Goal: Find specific page/section: Find specific page/section

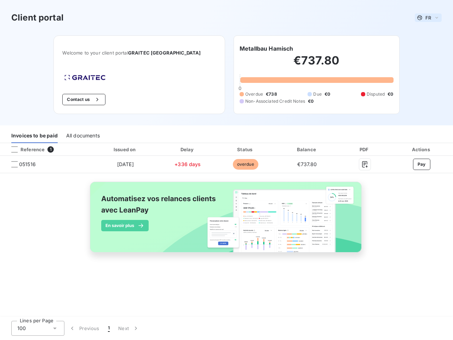
click at [428, 18] on span "FR" at bounding box center [428, 18] width 6 height 6
click at [96, 99] on button "Contact us" at bounding box center [83, 99] width 43 height 11
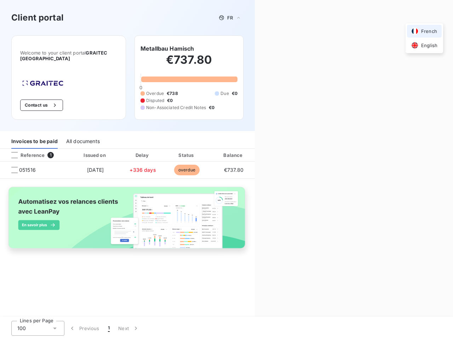
click at [266, 48] on div "Contact us Fill out the form below, and a member of our team will get back to y…" at bounding box center [354, 170] width 198 height 340
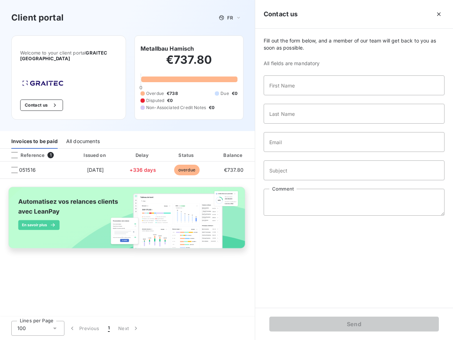
click at [34, 135] on div "Invoices to be paid" at bounding box center [34, 141] width 46 height 15
click at [82, 135] on div "All documents" at bounding box center [83, 141] width 34 height 15
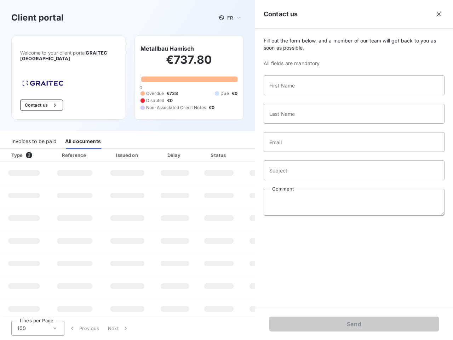
click at [15, 149] on th "Type 0" at bounding box center [24, 155] width 48 height 13
click at [125, 149] on th "Issued on" at bounding box center [128, 155] width 52 height 13
click at [187, 149] on th "Delay" at bounding box center [174, 155] width 43 height 13
click at [245, 149] on th "Amount" at bounding box center [265, 155] width 48 height 13
